Goal: Information Seeking & Learning: Learn about a topic

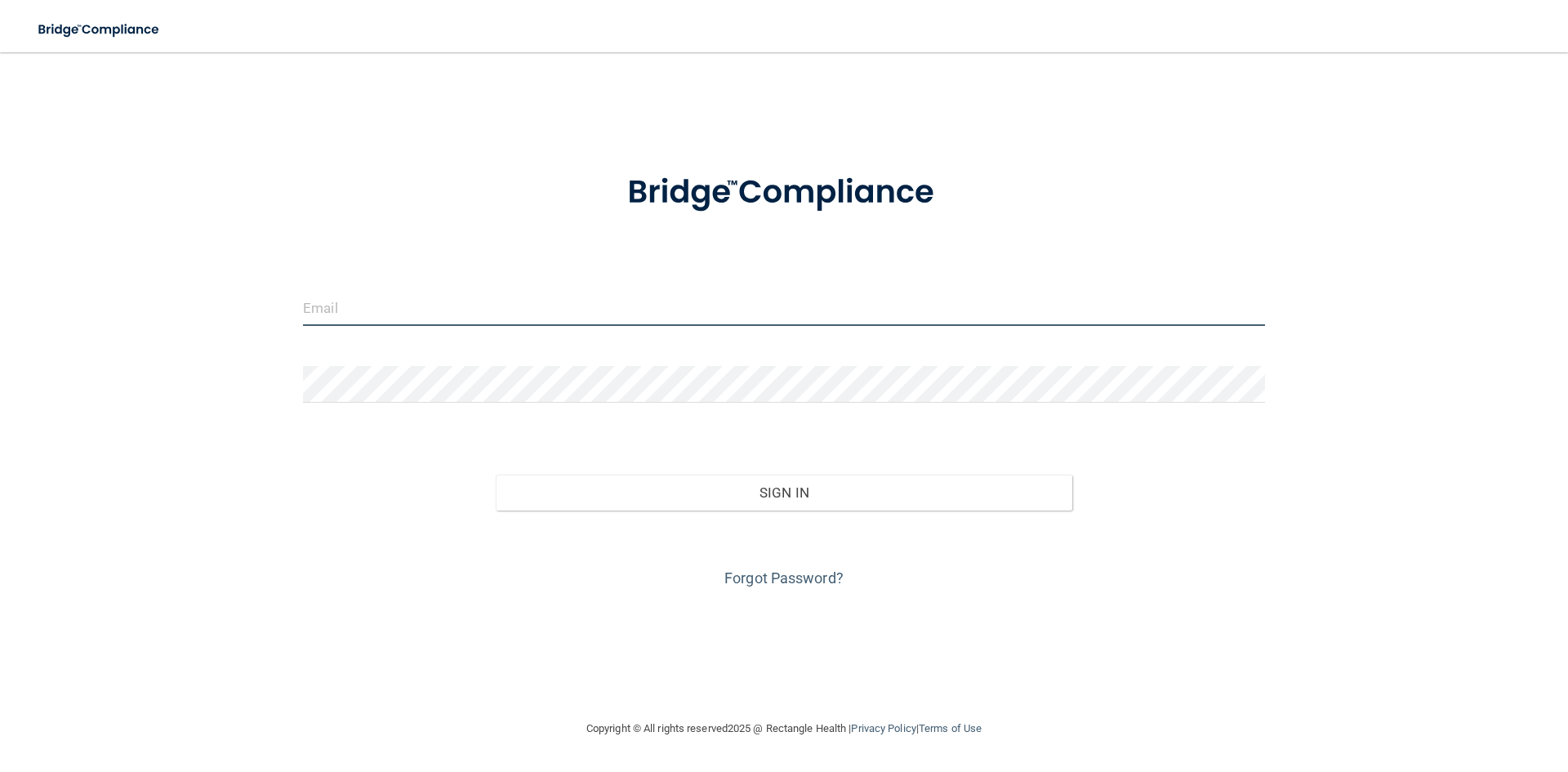
click at [418, 311] on input "email" at bounding box center [783, 307] width 962 height 37
type input "[EMAIL_ADDRESS][DOMAIN_NAME]"
click at [772, 472] on div "Sign In" at bounding box center [784, 476] width 986 height 69
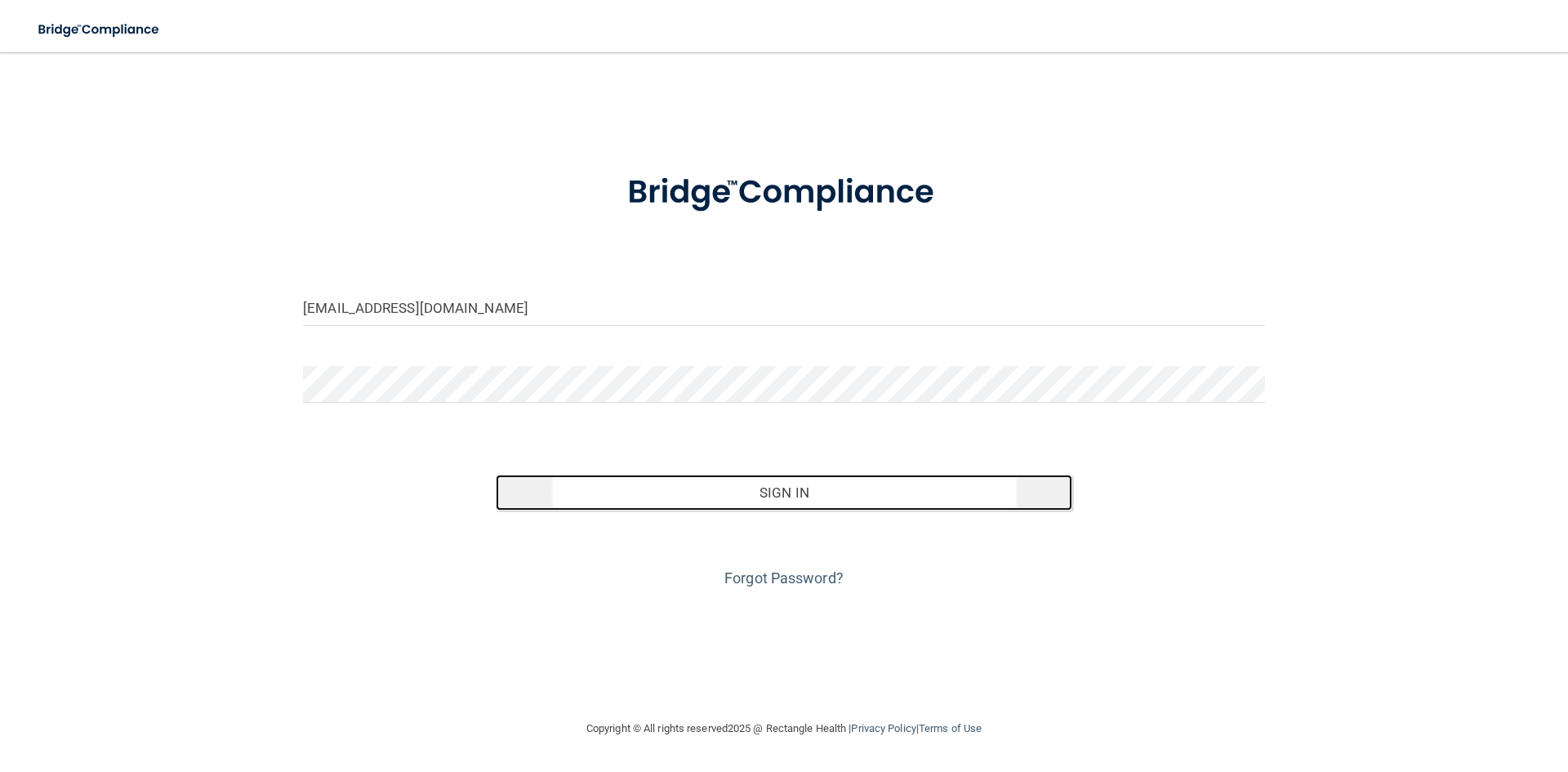
click at [779, 489] on button "Sign In" at bounding box center [784, 492] width 577 height 36
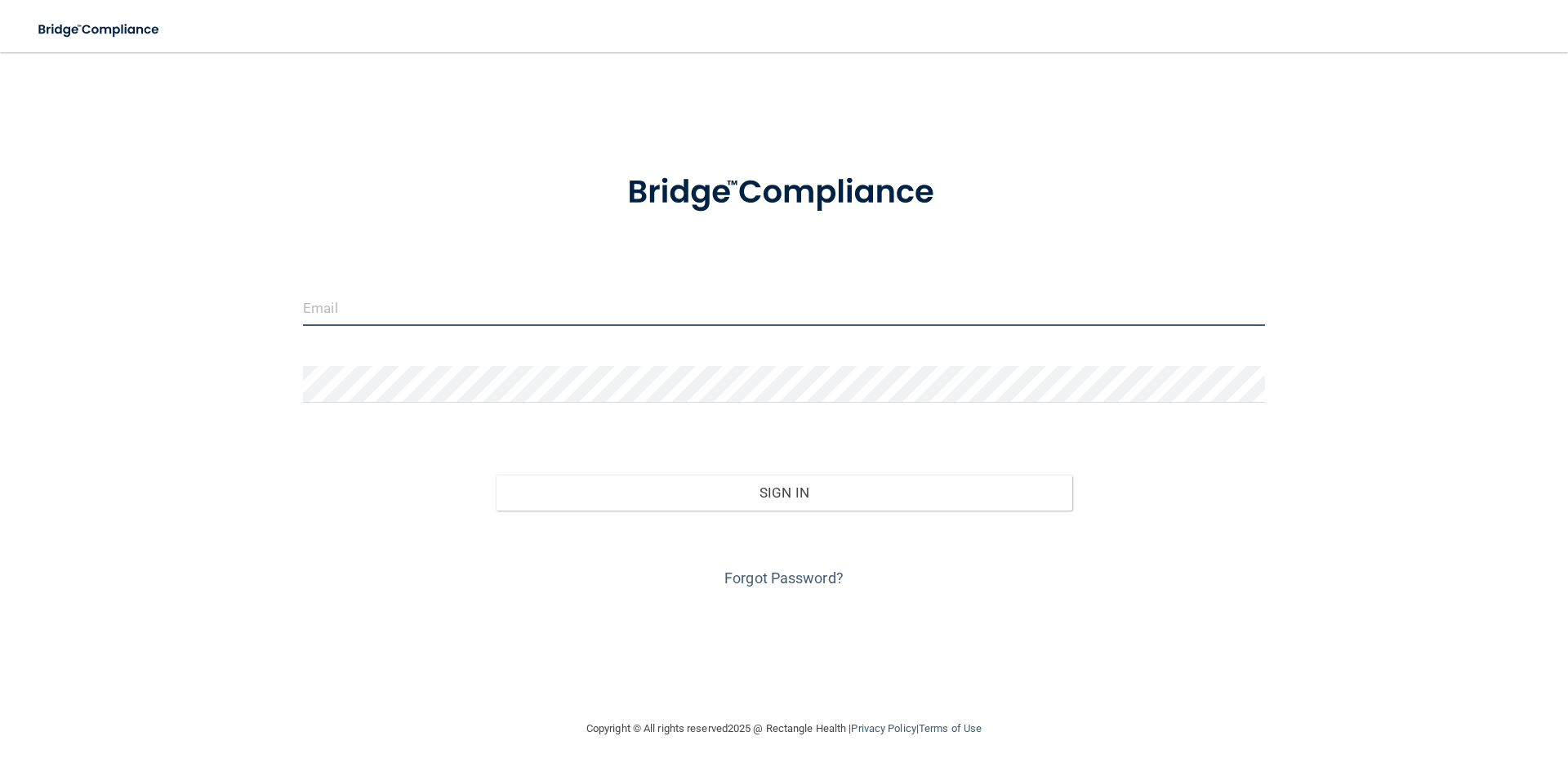
click at [460, 309] on input "email" at bounding box center [783, 307] width 962 height 37
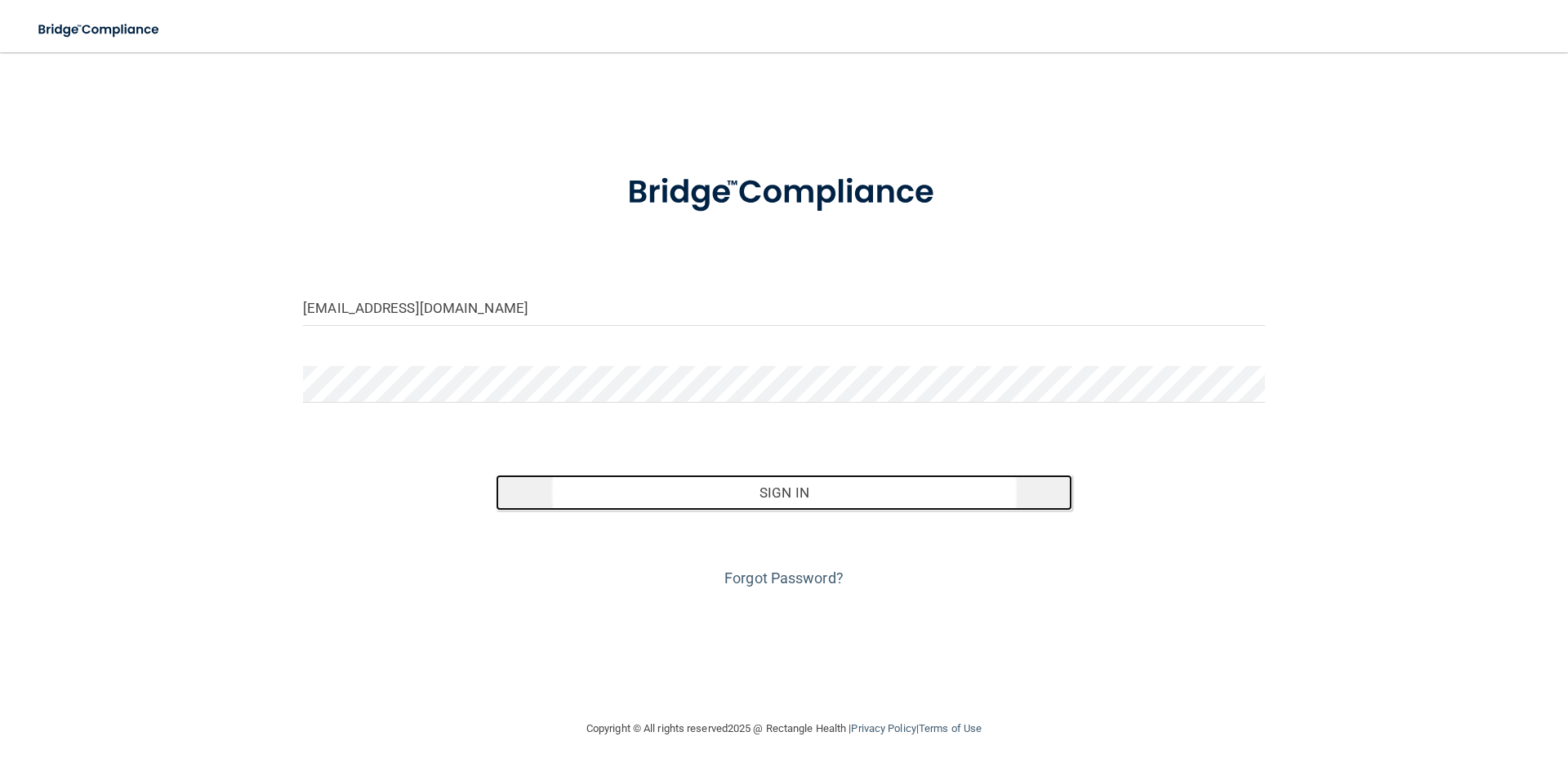
click at [777, 482] on button "Sign In" at bounding box center [784, 492] width 577 height 36
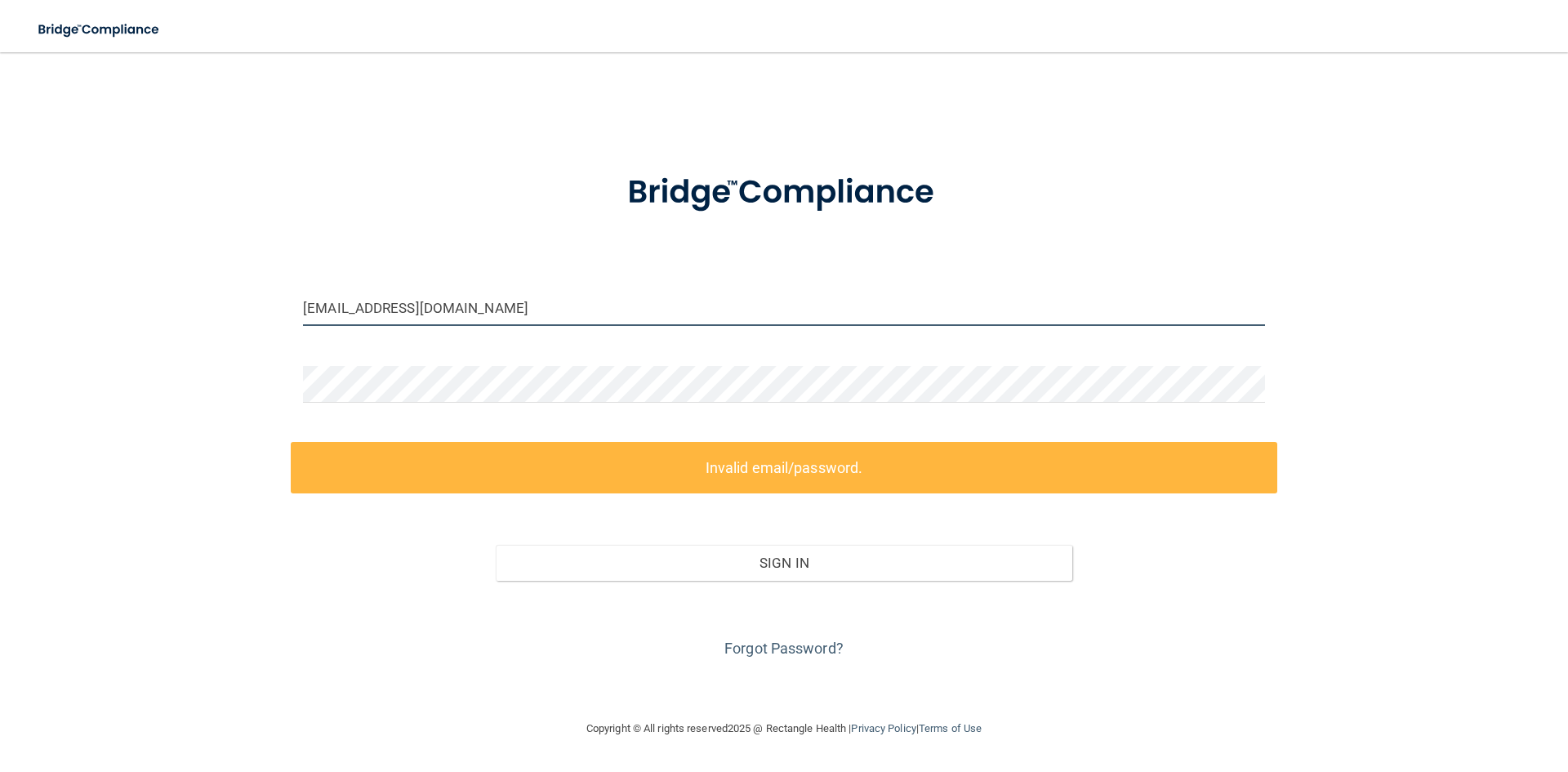
drag, startPoint x: 328, startPoint y: 307, endPoint x: 286, endPoint y: 313, distance: 42.4
click at [286, 313] on div "info@chambersdental.com Invalid email/password. You don't have permission to ac…" at bounding box center [783, 385] width 1503 height 633
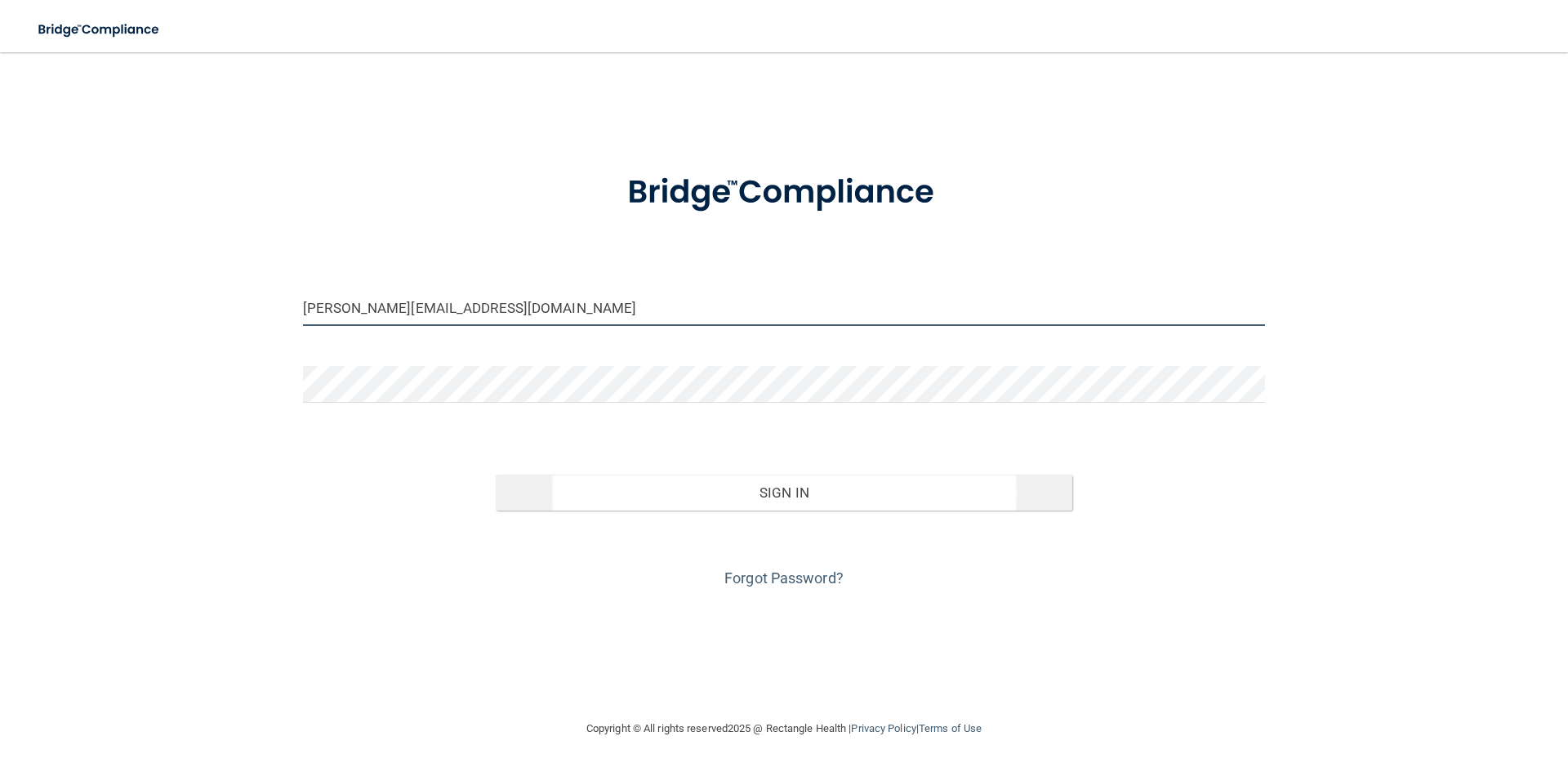
type input "gina@chambersdental.com"
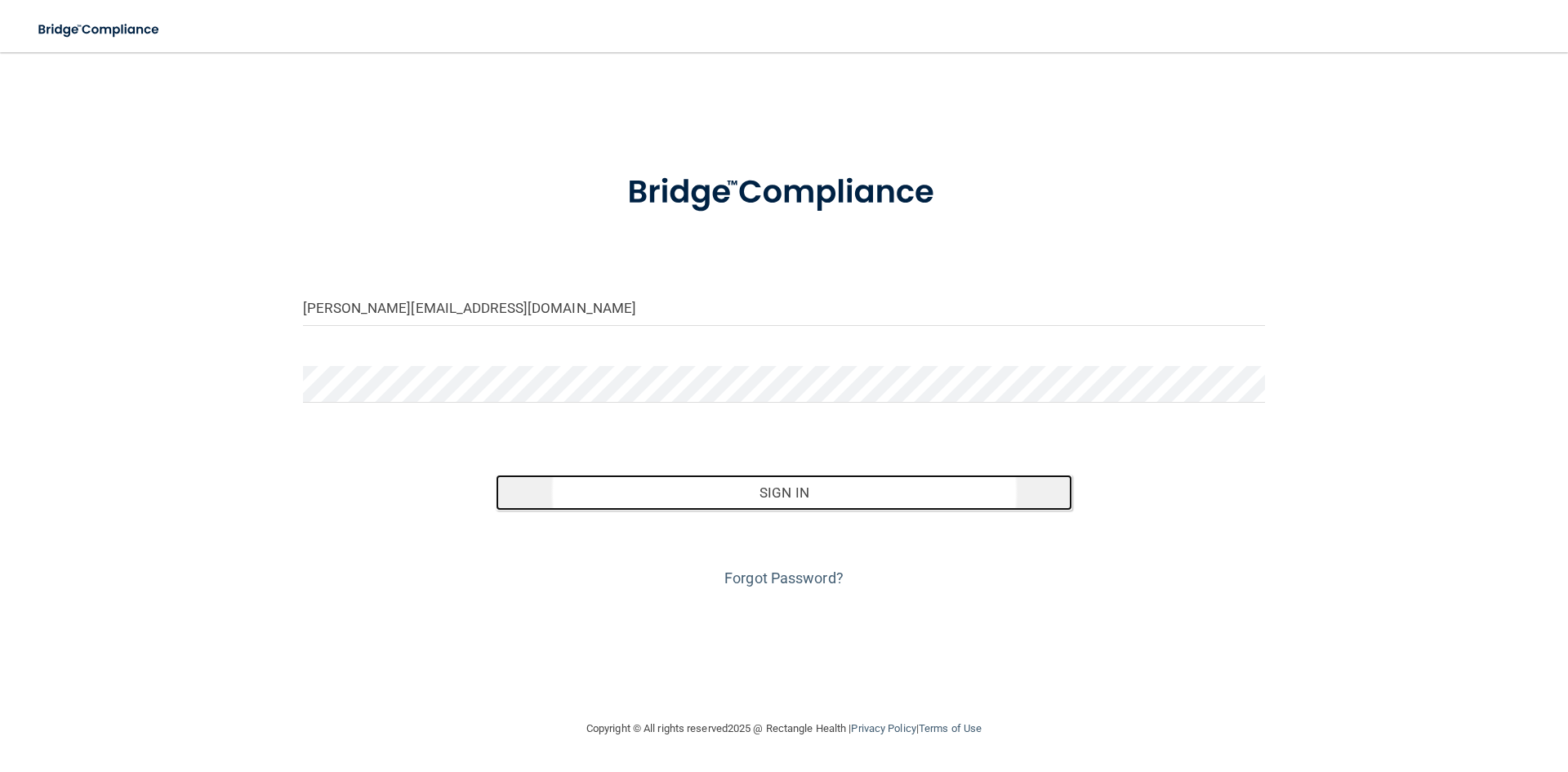
click at [849, 497] on button "Sign In" at bounding box center [784, 492] width 577 height 36
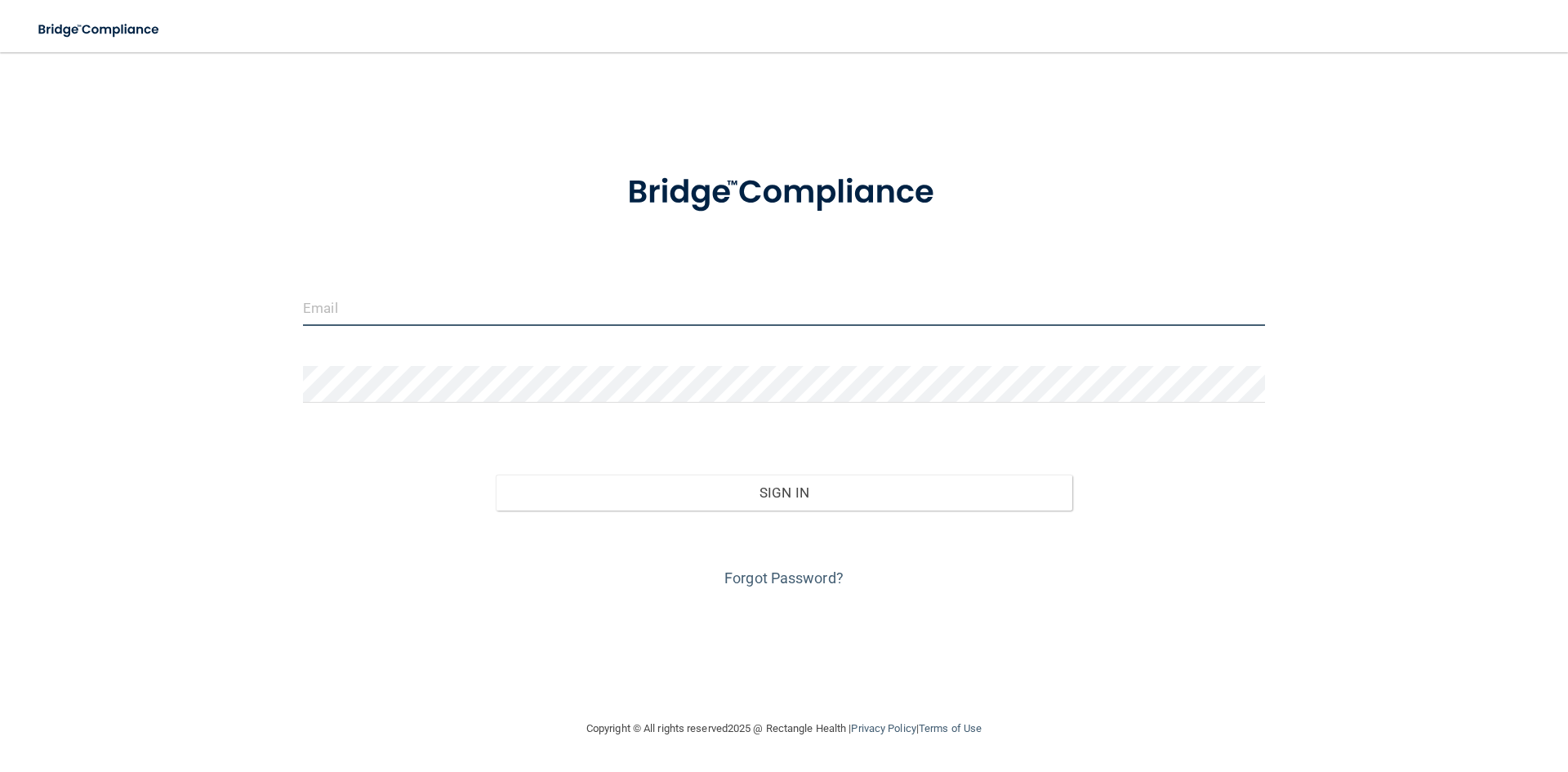
click at [593, 306] on input "email" at bounding box center [783, 307] width 962 height 37
type input "info@chambersdental.com"
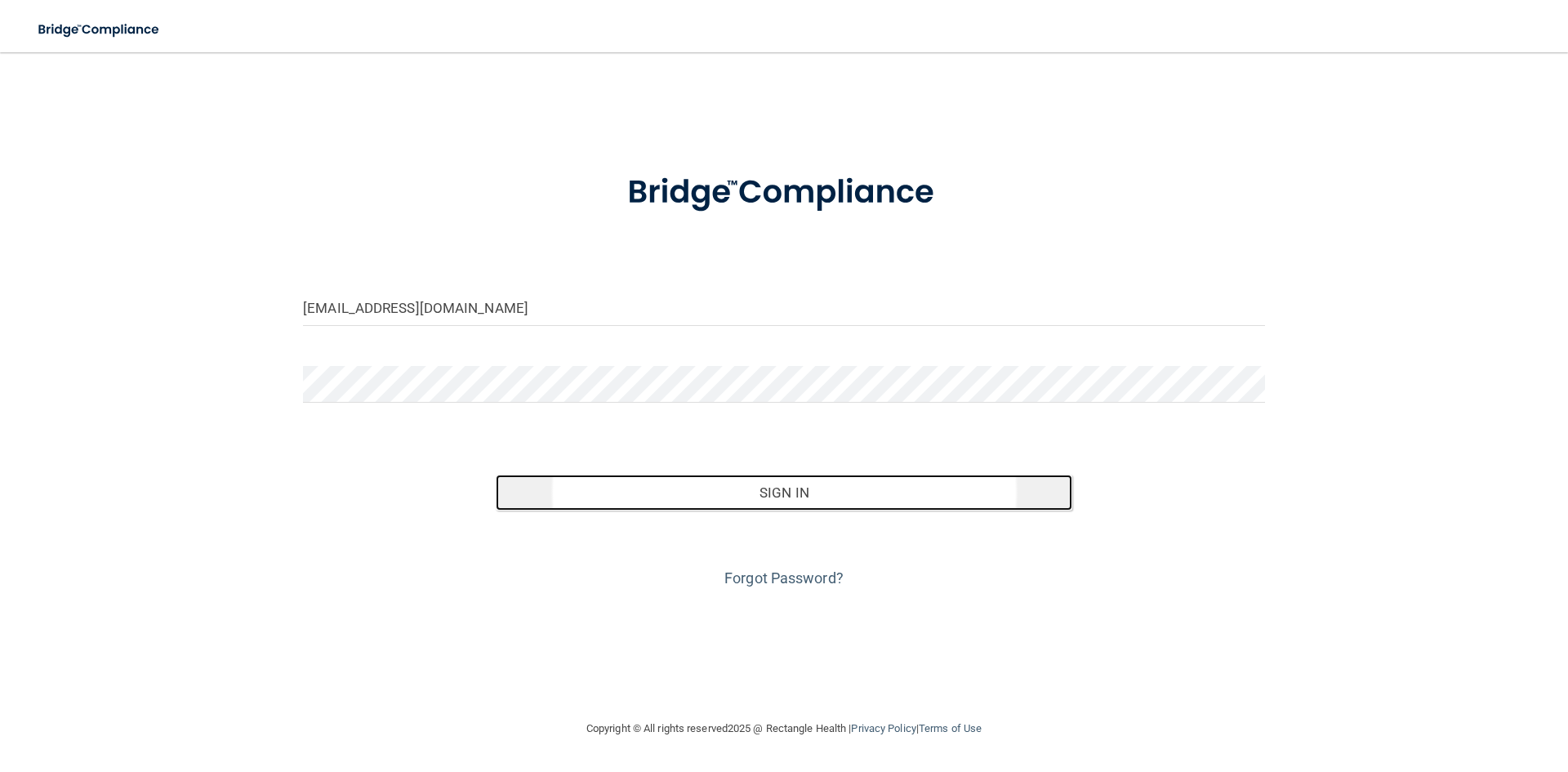
click at [782, 487] on button "Sign In" at bounding box center [784, 492] width 577 height 36
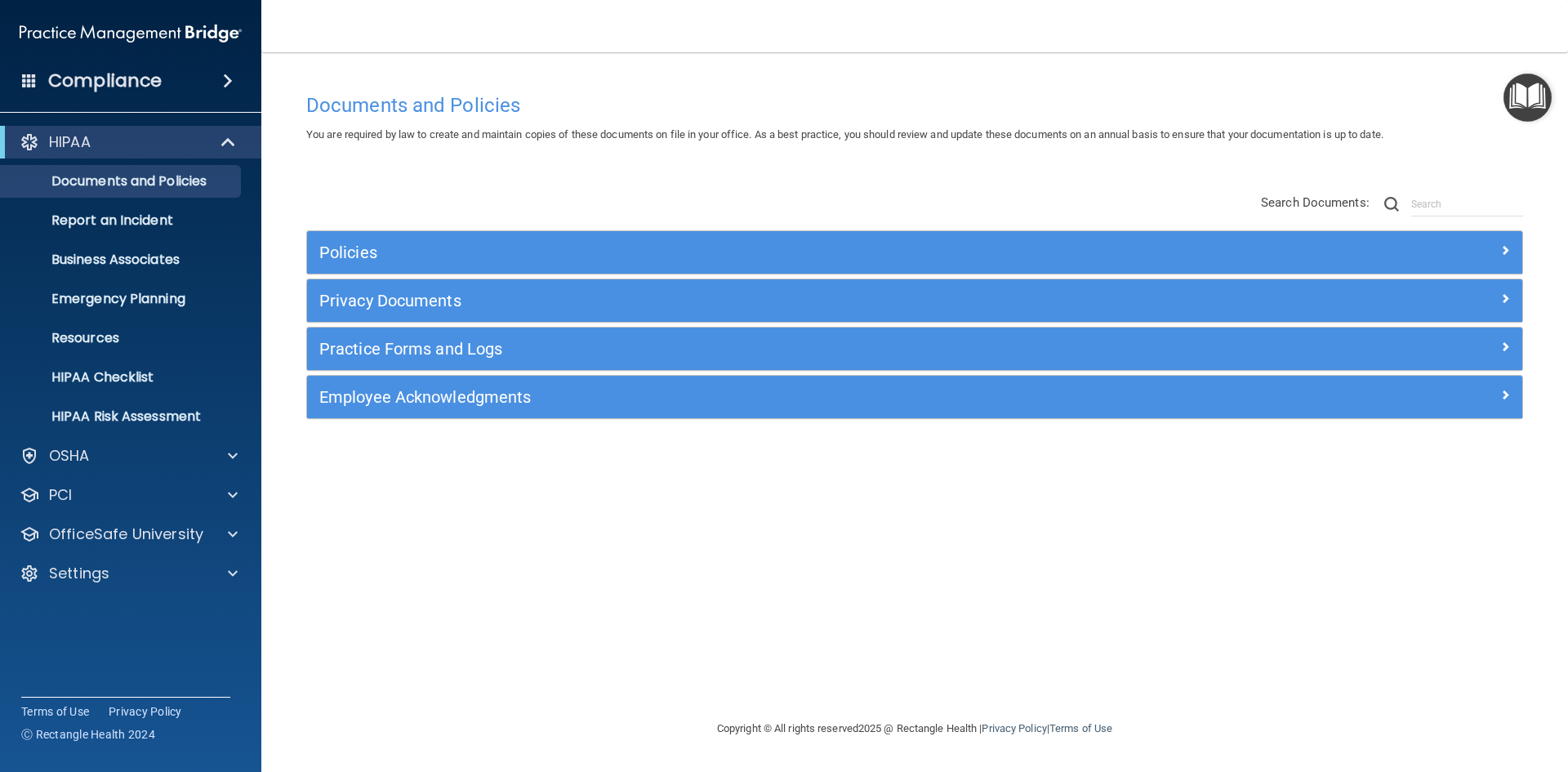
click at [110, 87] on h4 "Compliance" at bounding box center [105, 81] width 113 height 23
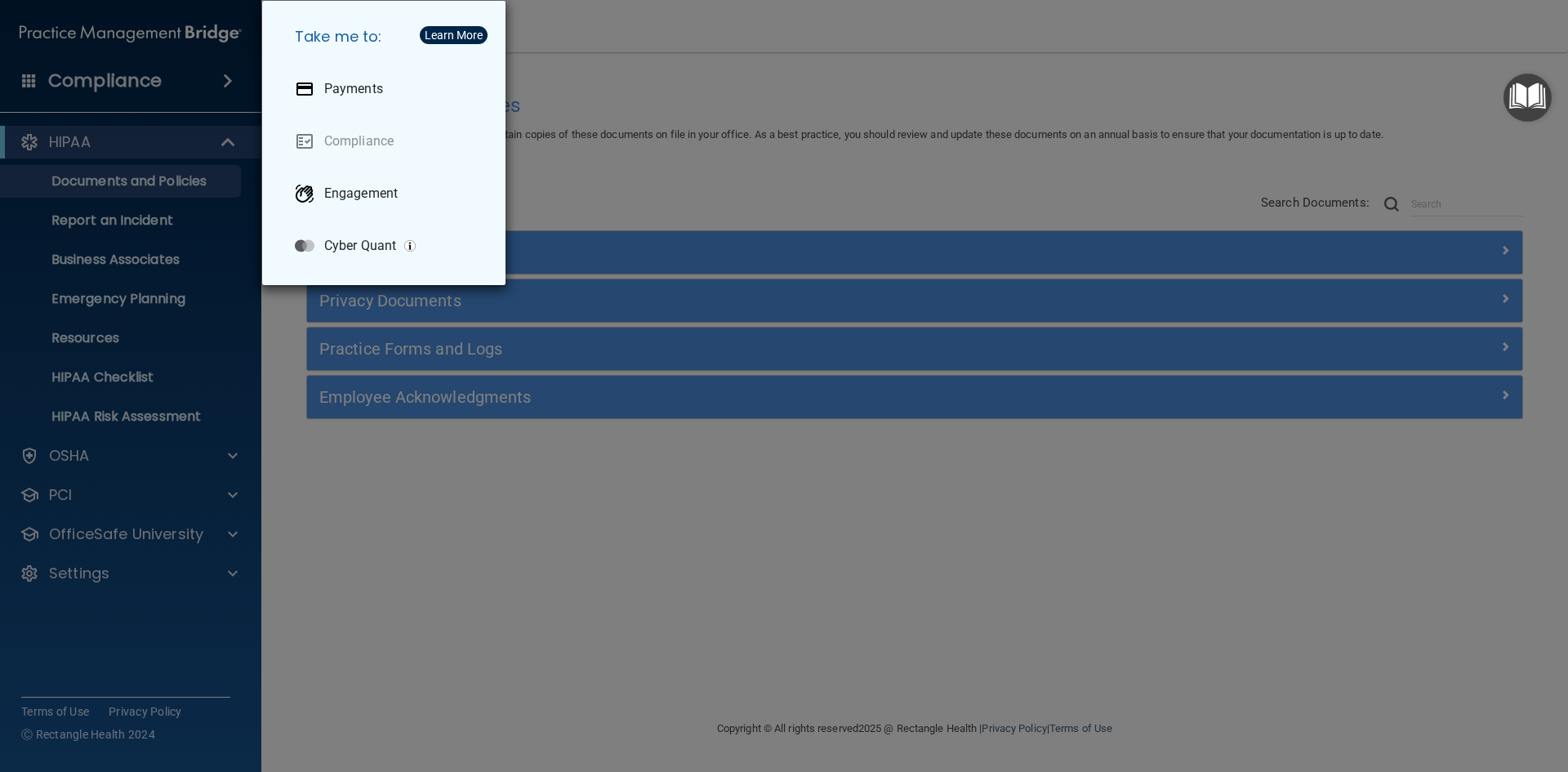
click at [99, 218] on div "Take me to: Payments Compliance Engagement Cyber Quant" at bounding box center [784, 386] width 1568 height 772
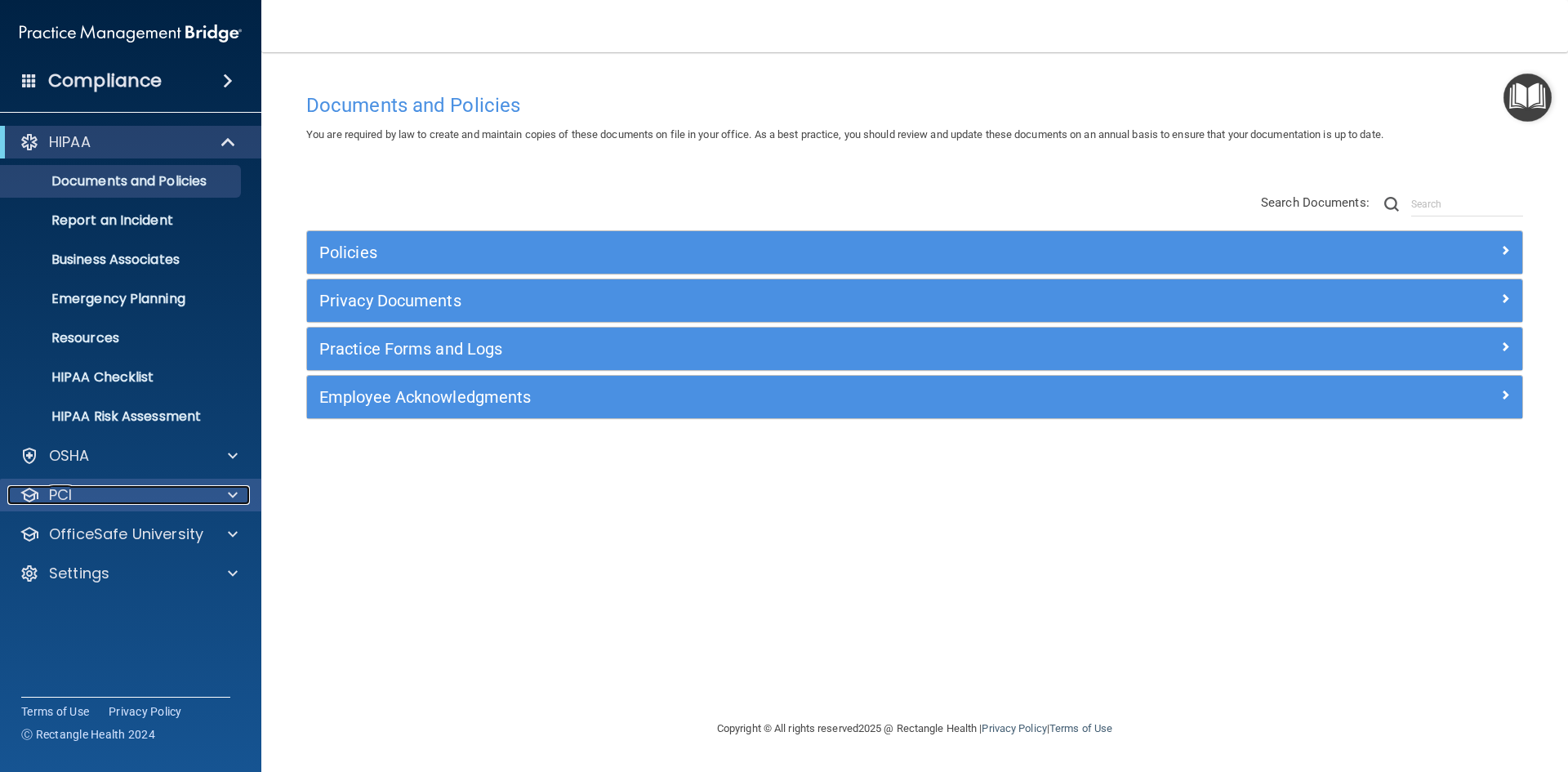
click at [88, 494] on div "PCI" at bounding box center [109, 494] width 202 height 20
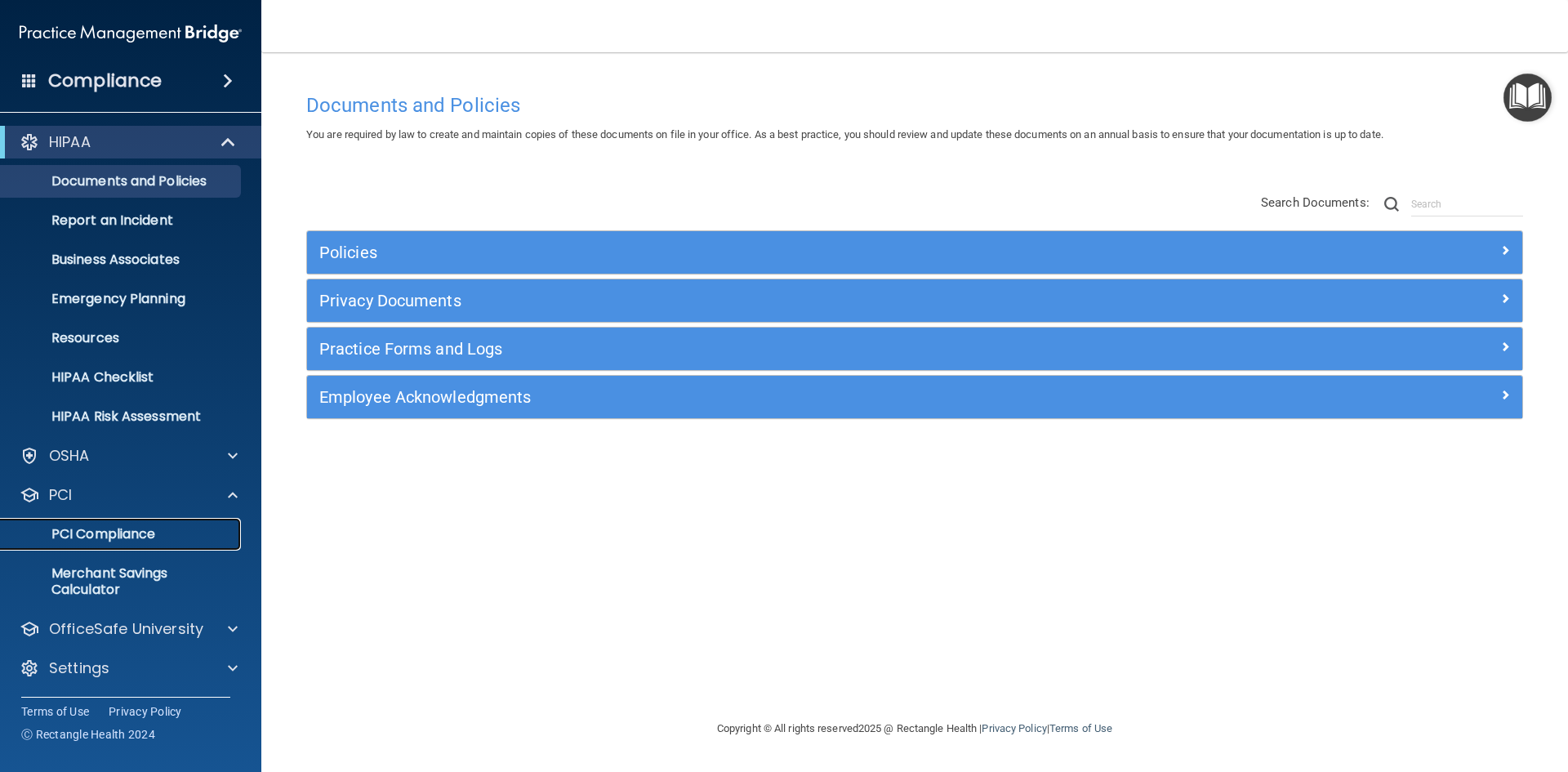
click at [131, 540] on p "PCI Compliance" at bounding box center [122, 533] width 223 height 16
